Goal: Task Accomplishment & Management: Manage account settings

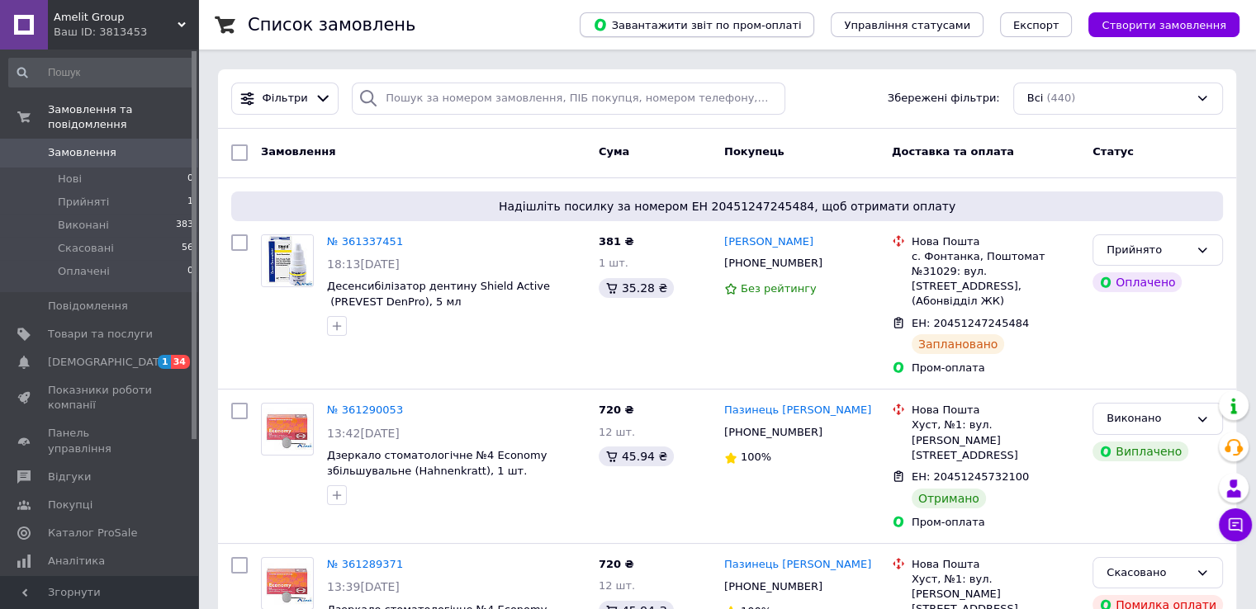
click at [814, 32] on button "Завантажити звіт по пром-оплаті" at bounding box center [697, 24] width 235 height 25
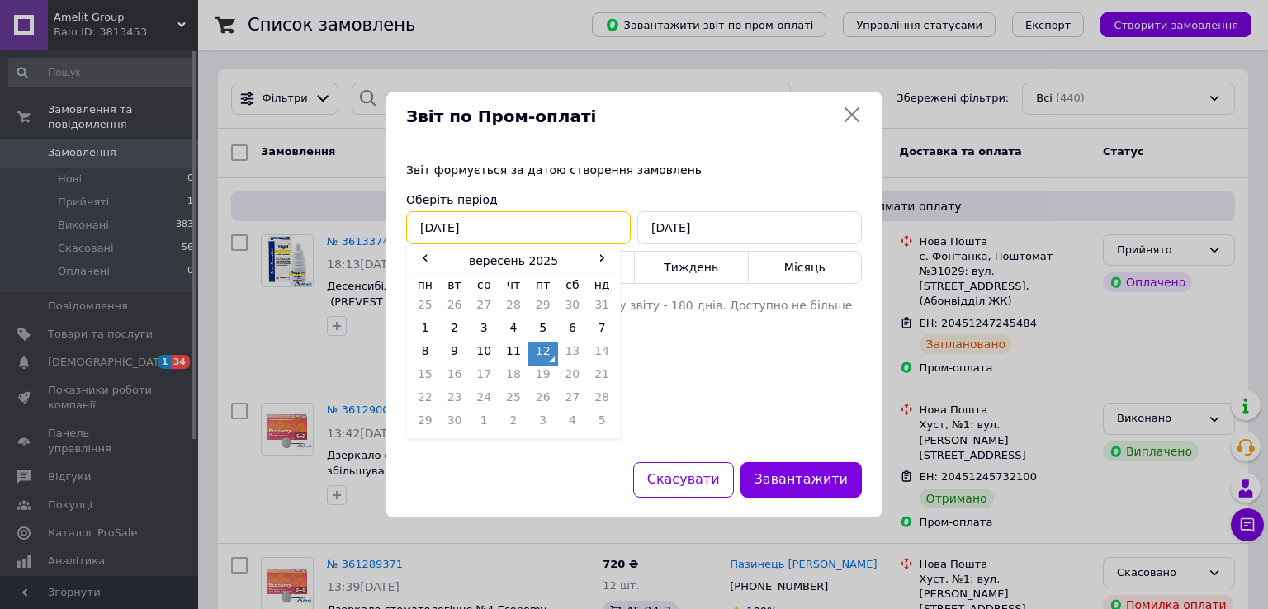
click at [429, 229] on input "[DATE]" at bounding box center [518, 227] width 225 height 33
click at [476, 351] on td "10" at bounding box center [484, 354] width 30 height 23
type input "[DATE]"
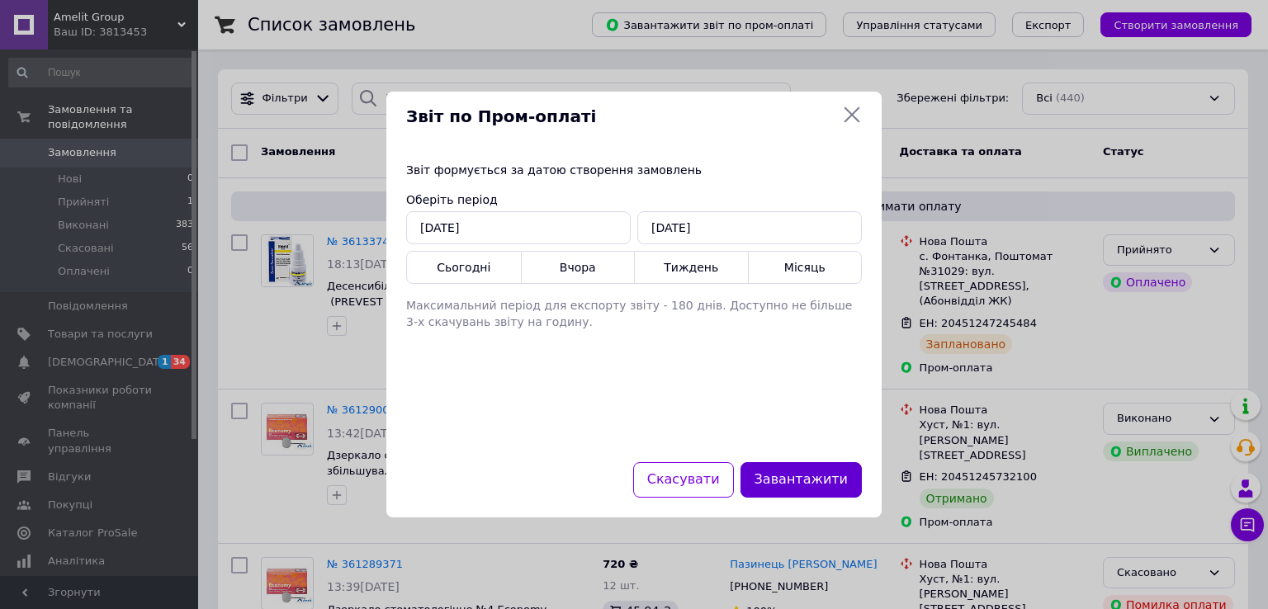
click at [776, 488] on button "Завантажити" at bounding box center [801, 480] width 121 height 36
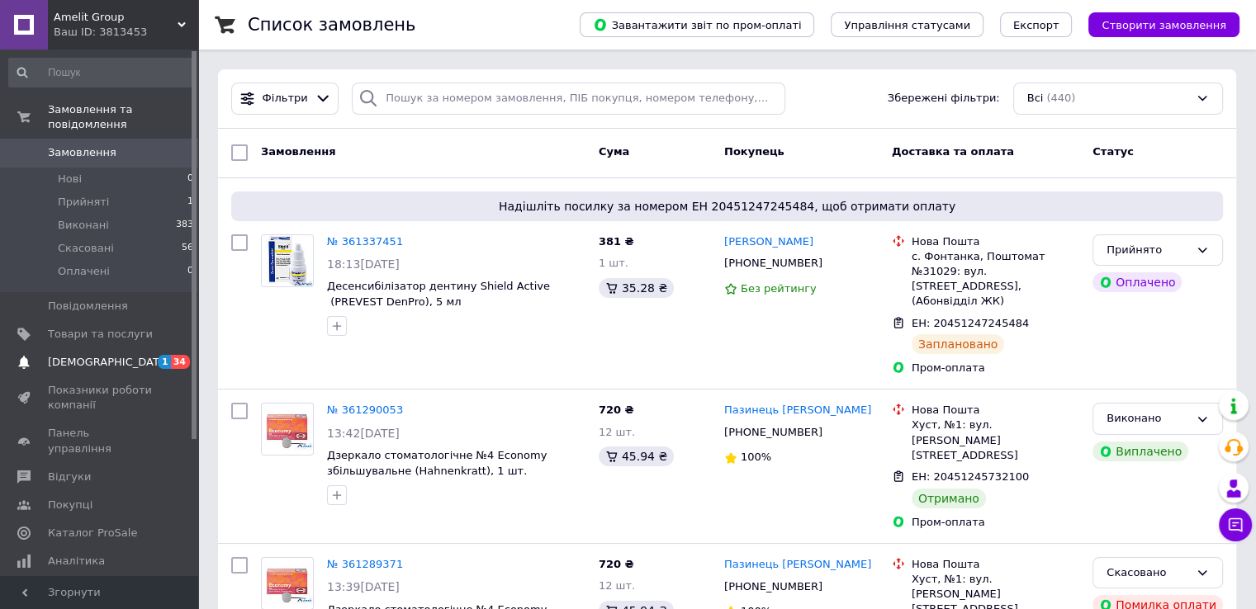
click at [109, 355] on span "[DEMOGRAPHIC_DATA]" at bounding box center [100, 362] width 105 height 15
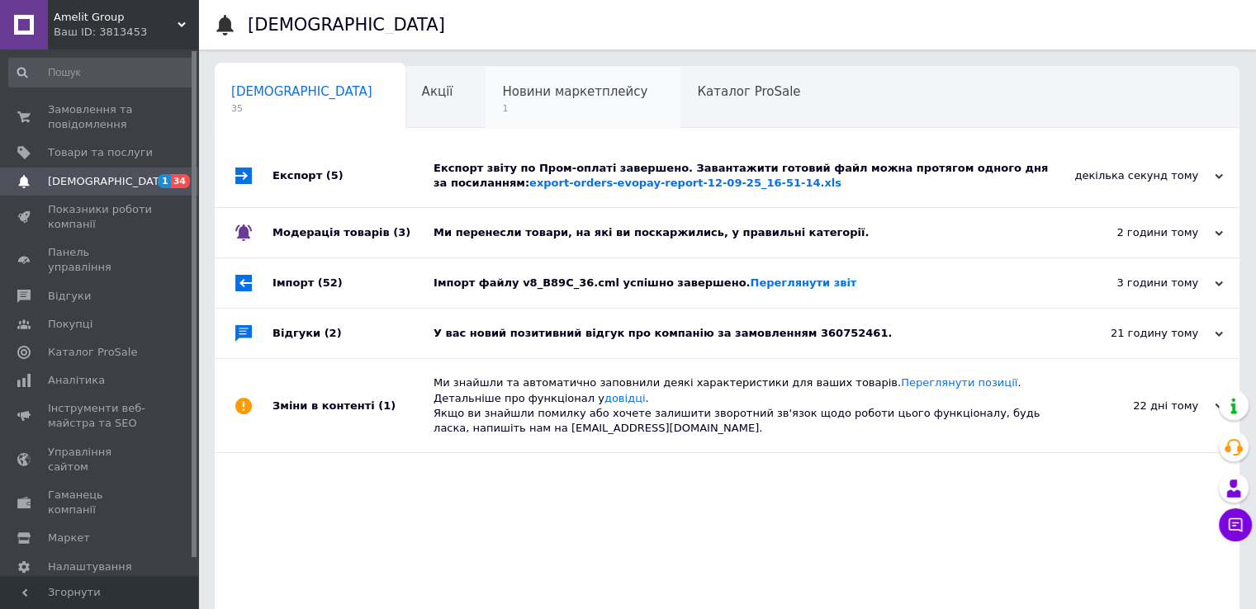
click at [502, 107] on span "1" at bounding box center [574, 108] width 145 height 12
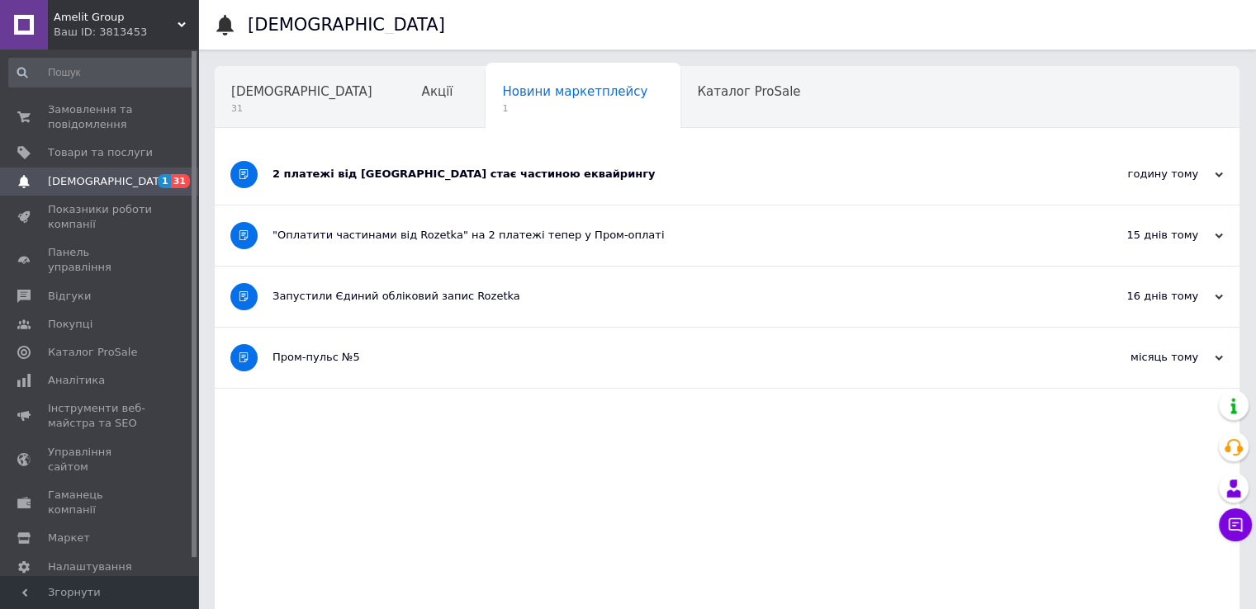
click at [416, 181] on div "2 платежі від [GEOGRAPHIC_DATA] стає частиною еквайрингу" at bounding box center [665, 174] width 785 height 15
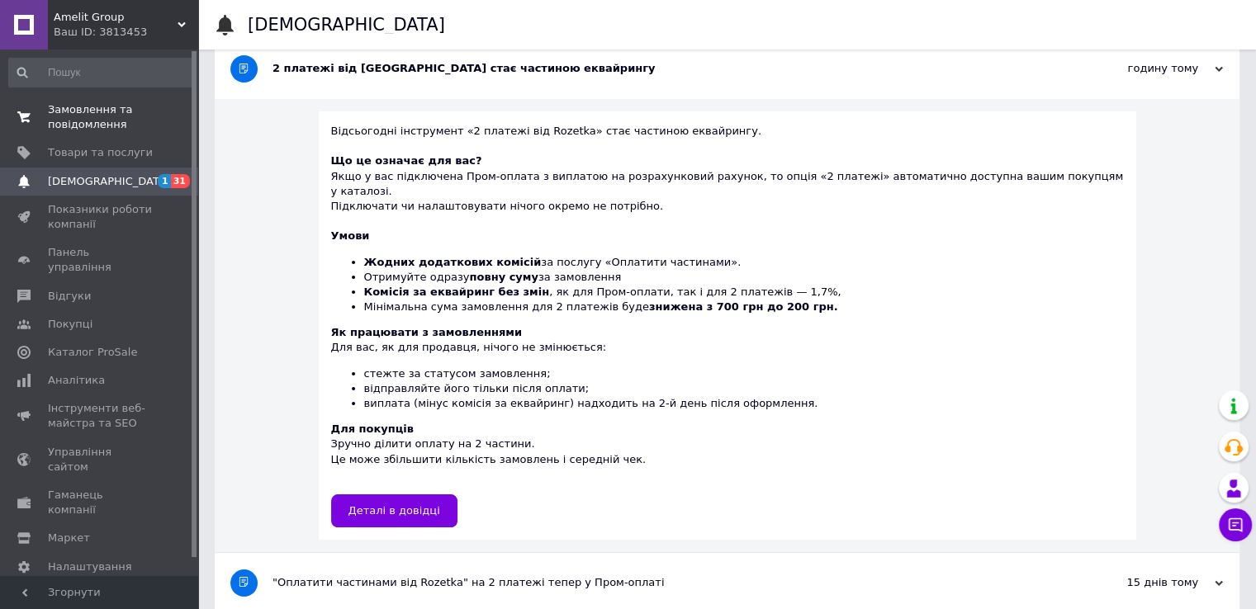
scroll to position [83, 0]
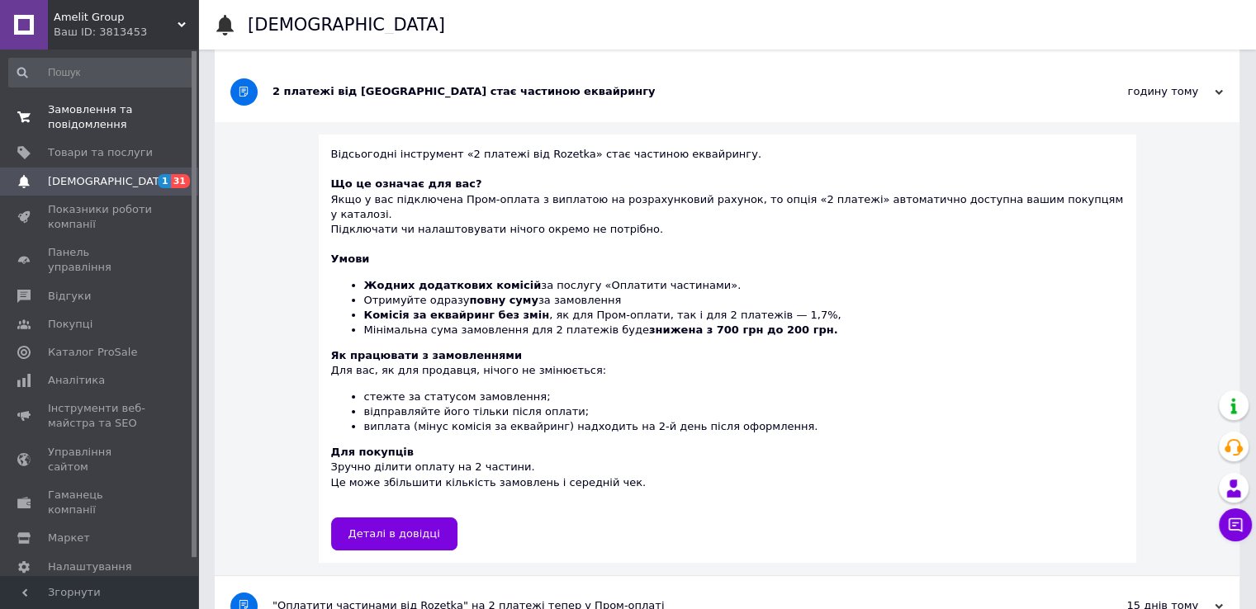
click at [107, 121] on span "Замовлення та повідомлення" at bounding box center [100, 117] width 105 height 30
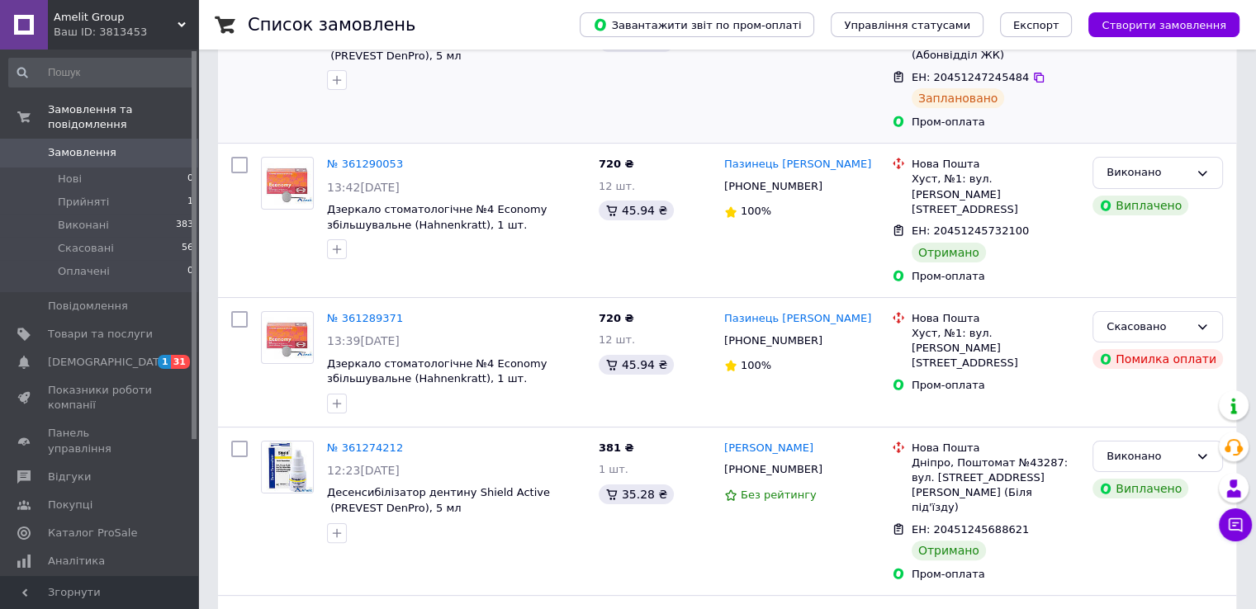
scroll to position [248, 0]
click at [99, 526] on span "Каталог ProSale" at bounding box center [92, 533] width 89 height 15
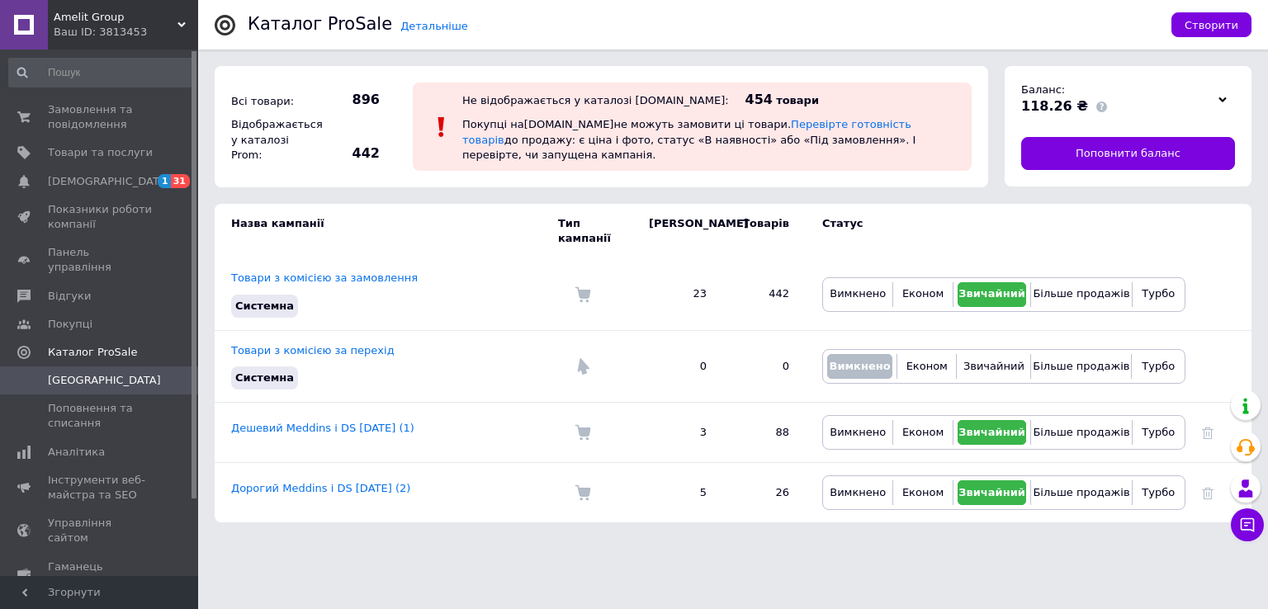
click at [700, 14] on div "Детальніше Каталог ProSale" at bounding box center [702, 25] width 908 height 50
click at [90, 184] on span "[DEMOGRAPHIC_DATA]" at bounding box center [109, 181] width 122 height 15
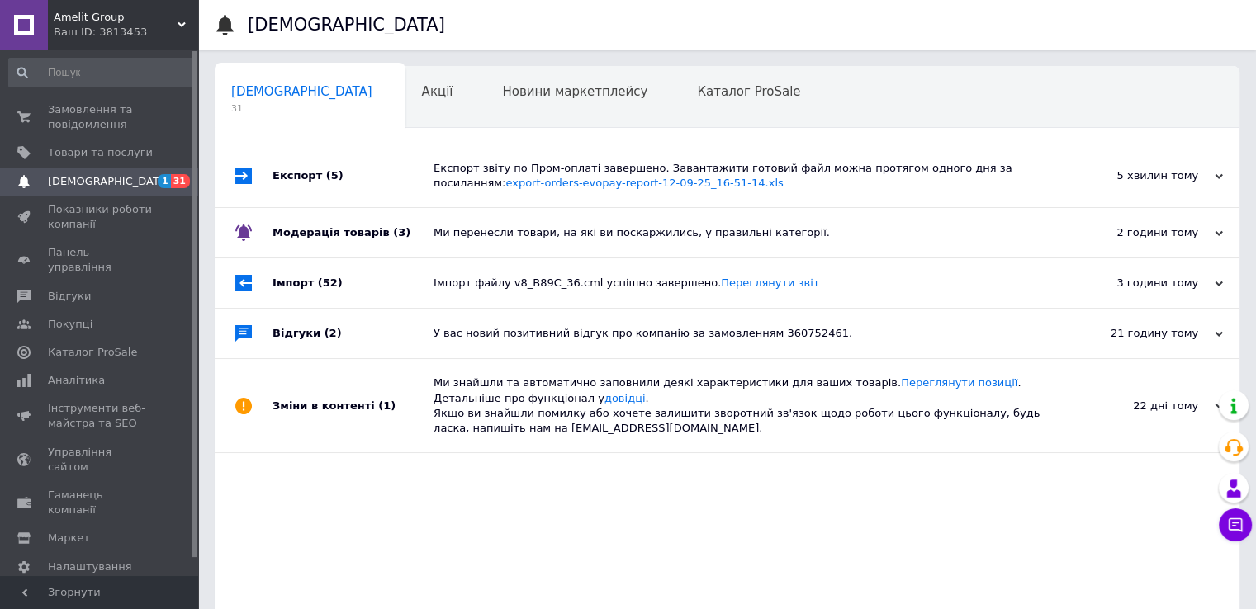
click at [583, 229] on div "Ми перенесли товари, на які ви поскаржились, у правильні категорії." at bounding box center [746, 232] width 624 height 15
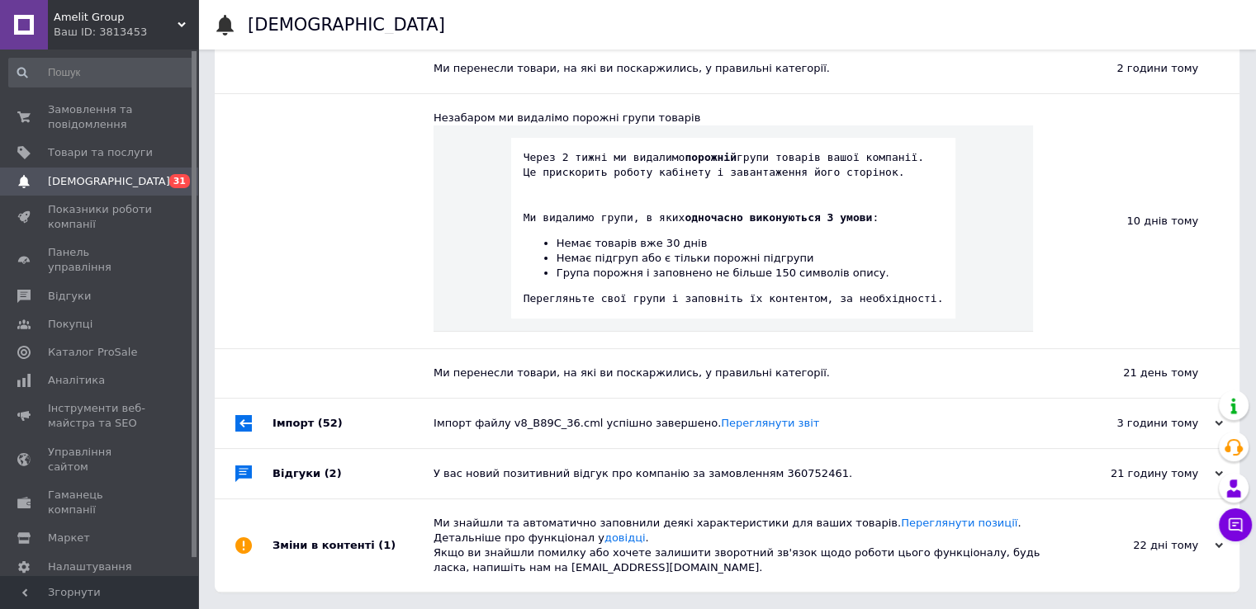
scroll to position [230, 0]
click at [901, 522] on link "Переглянути позиції" at bounding box center [959, 523] width 116 height 12
